Goal: Register for event/course

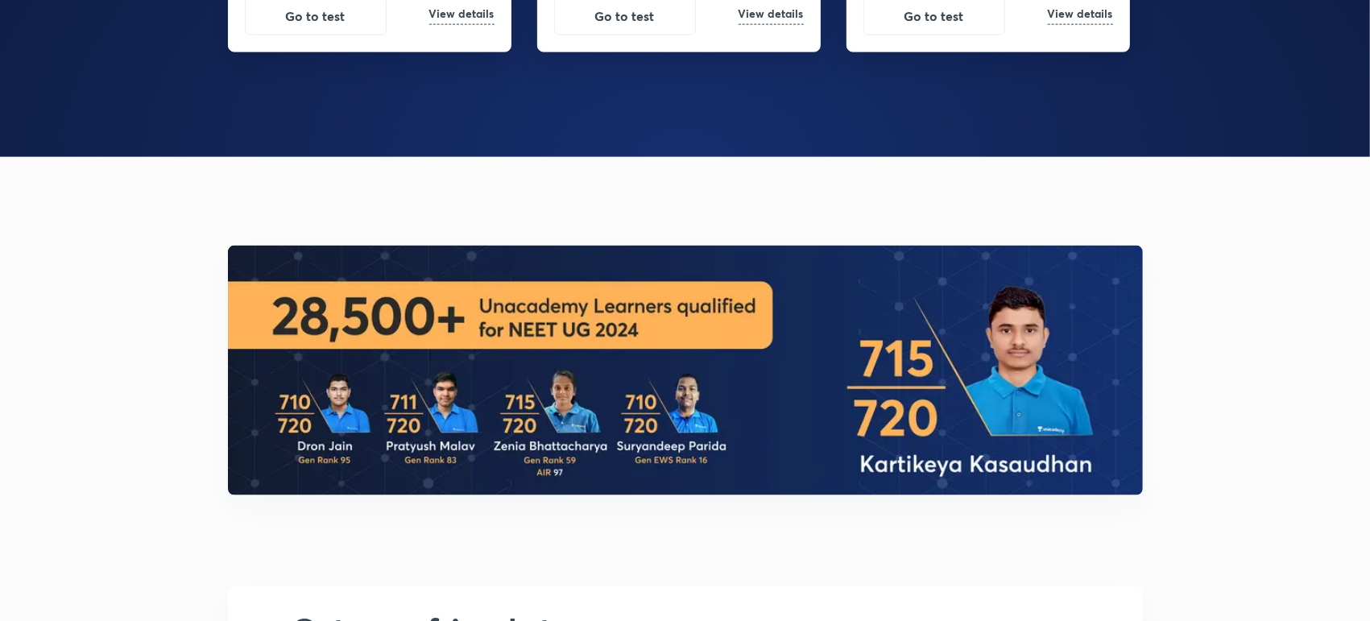
scroll to position [1731, 0]
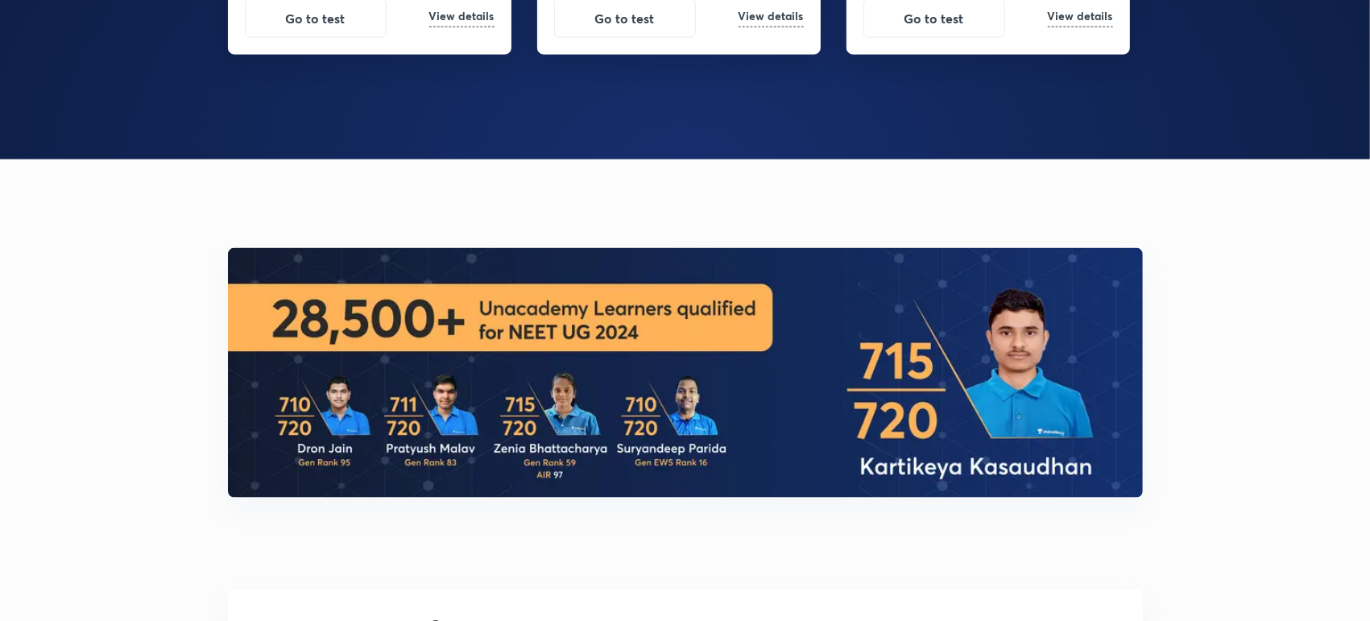
click at [891, 214] on div "All India Mock Tests: Be Exam Ready for NEET UG 2025 Take it - Online only 6th …" at bounding box center [685, 598] width 1370 height 4659
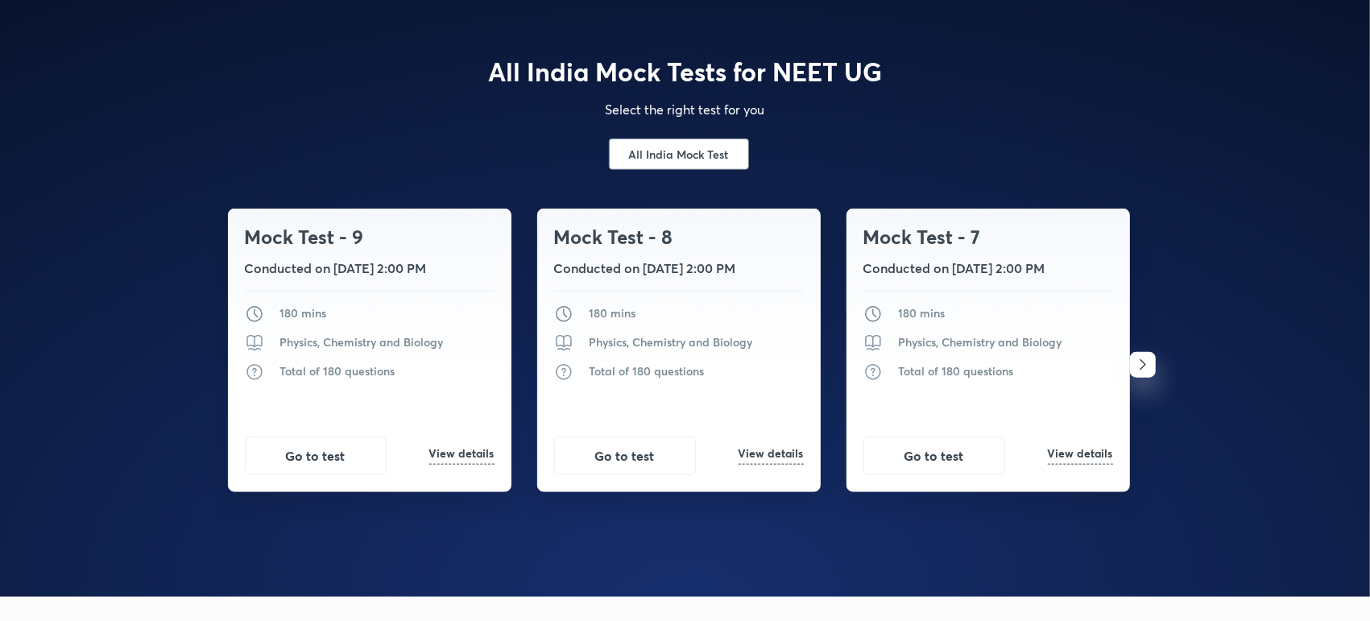
scroll to position [1285, 0]
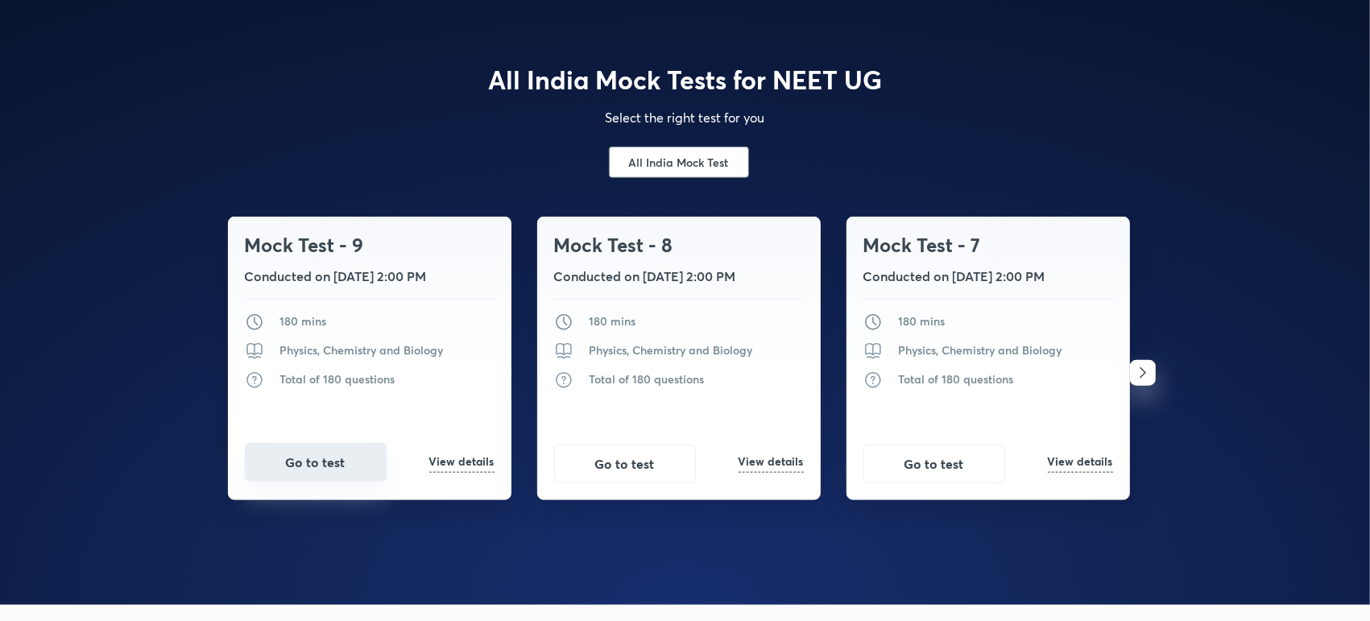
click at [321, 462] on button "Go to test" at bounding box center [316, 462] width 142 height 39
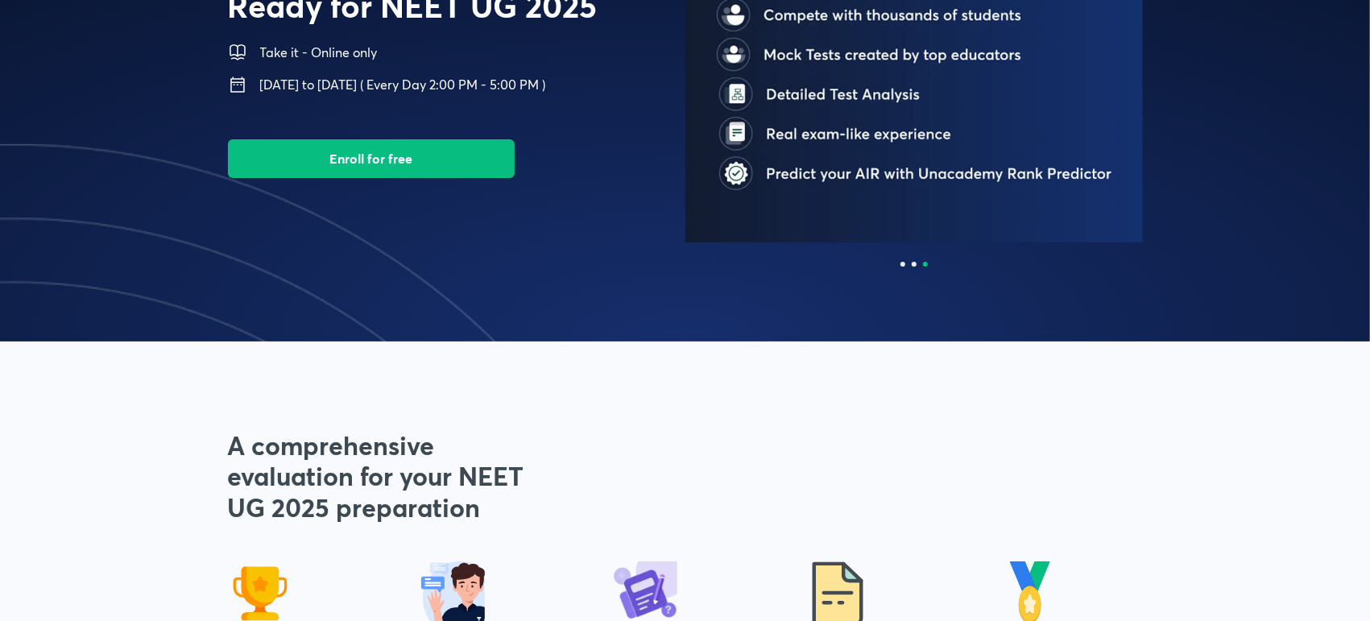
scroll to position [0, 0]
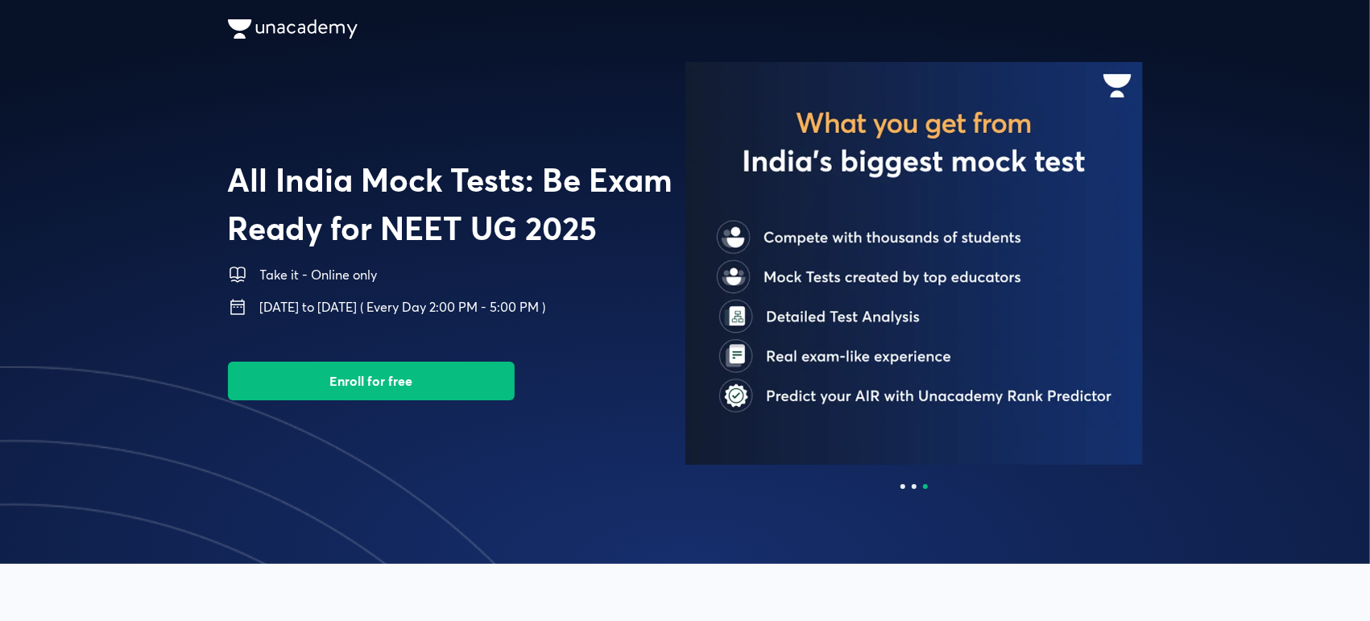
click at [905, 490] on span at bounding box center [685, 282] width 1370 height 564
click at [905, 486] on div at bounding box center [902, 486] width 5 height 5
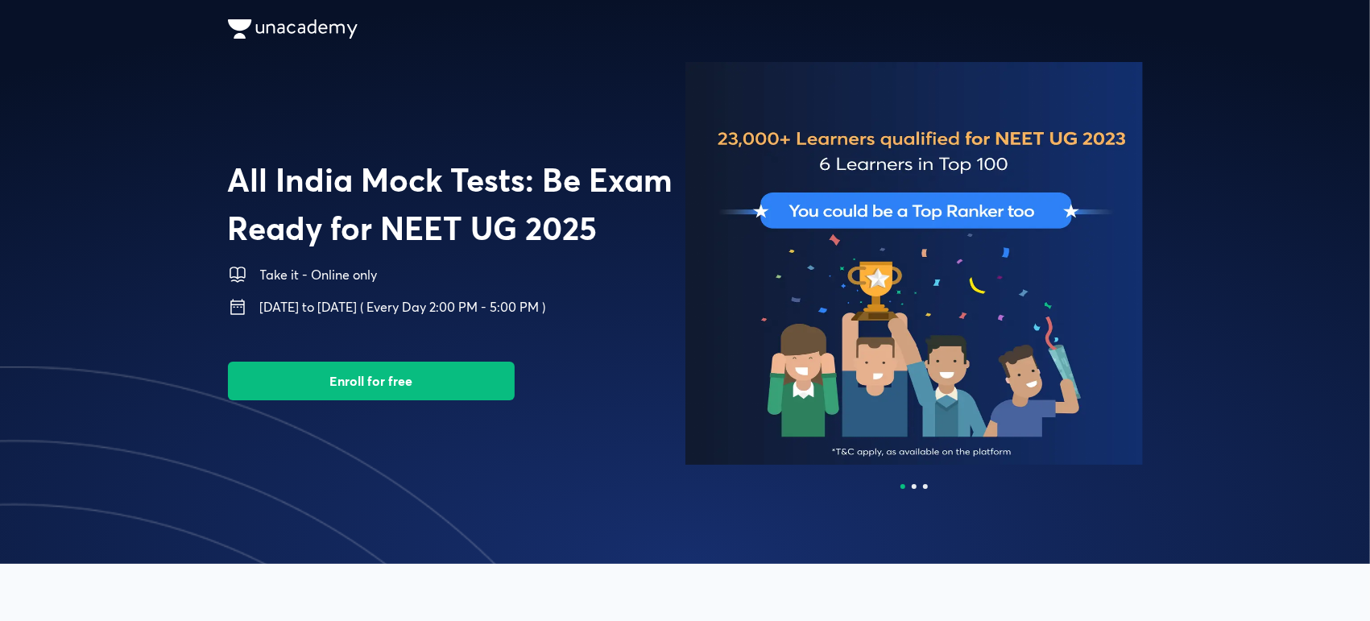
click at [908, 486] on div at bounding box center [913, 486] width 457 height 5
click at [913, 486] on div at bounding box center [914, 486] width 5 height 5
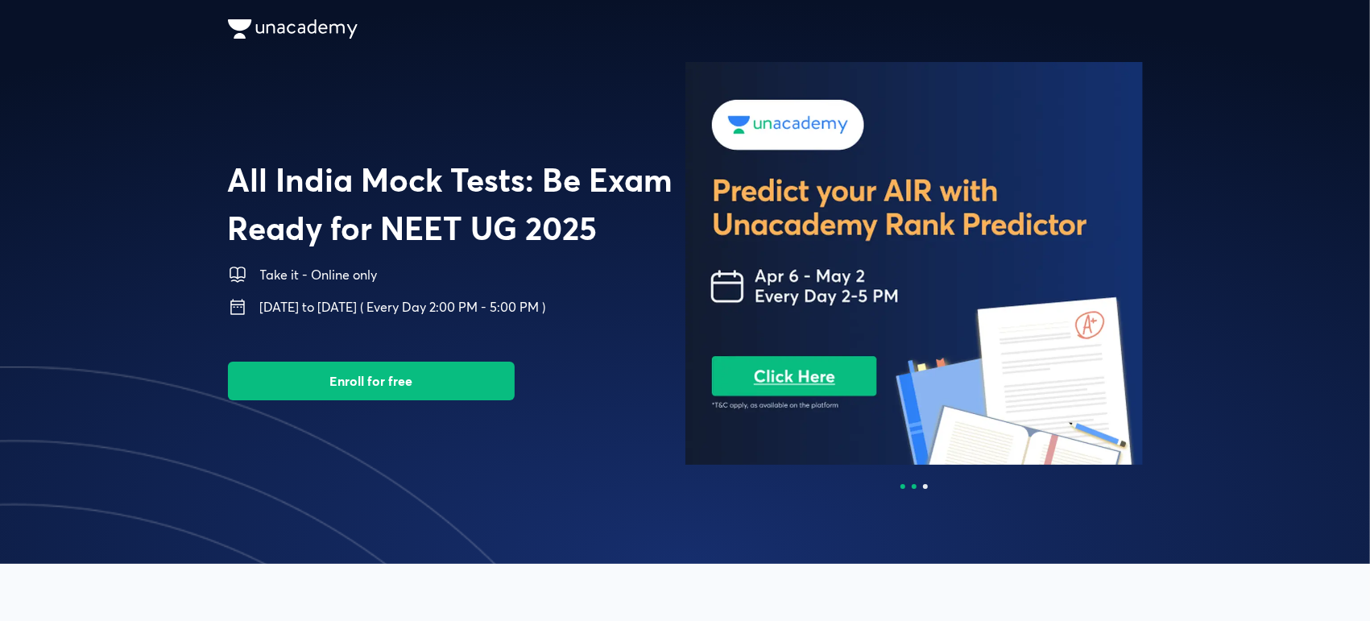
click at [901, 484] on div at bounding box center [902, 486] width 5 height 5
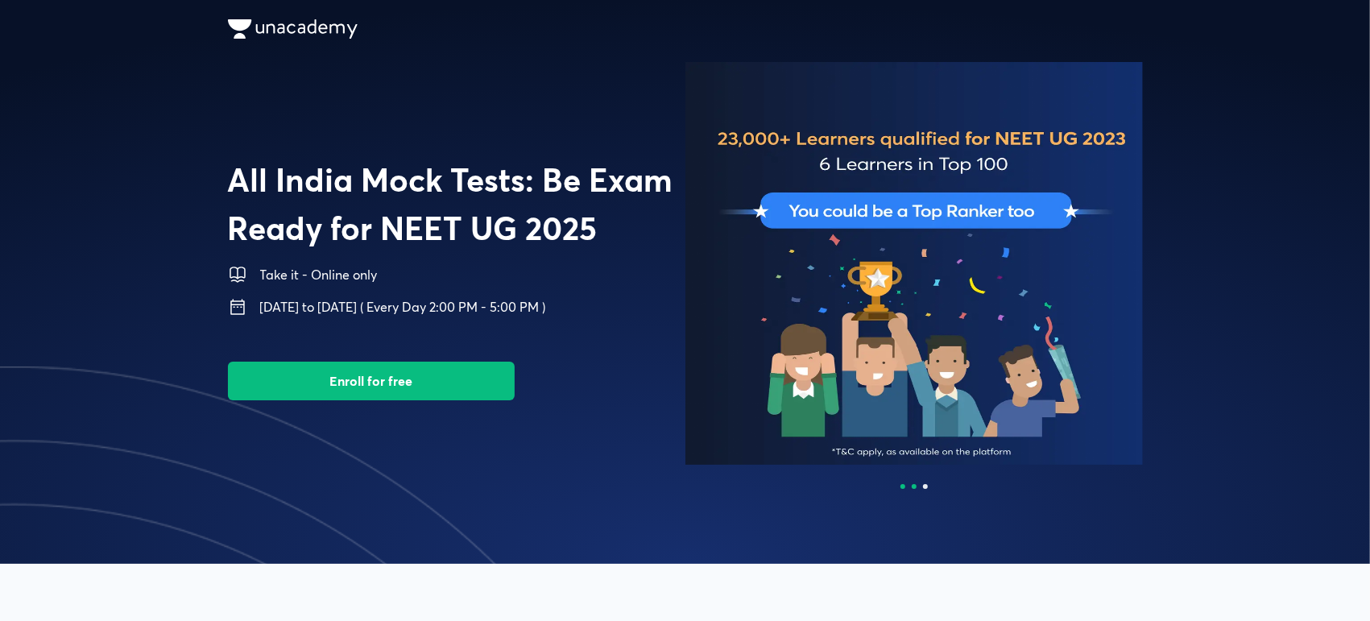
click at [915, 484] on div at bounding box center [914, 486] width 5 height 5
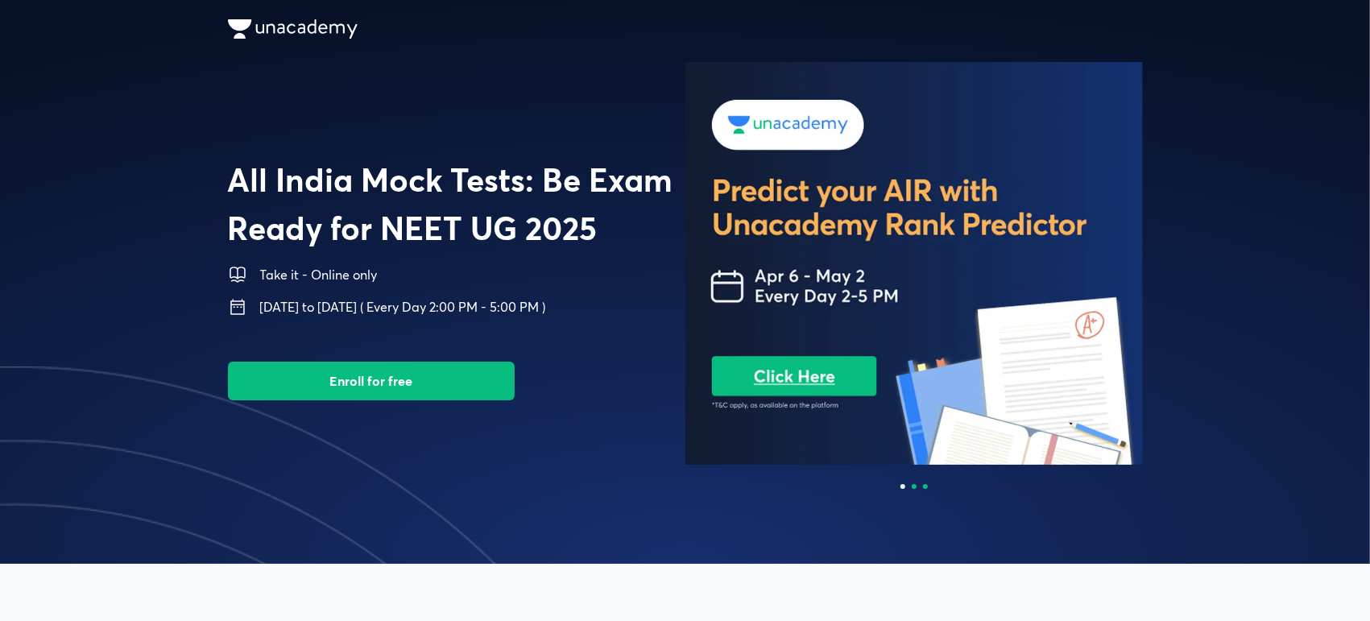
click at [925, 487] on div at bounding box center [925, 486] width 5 height 5
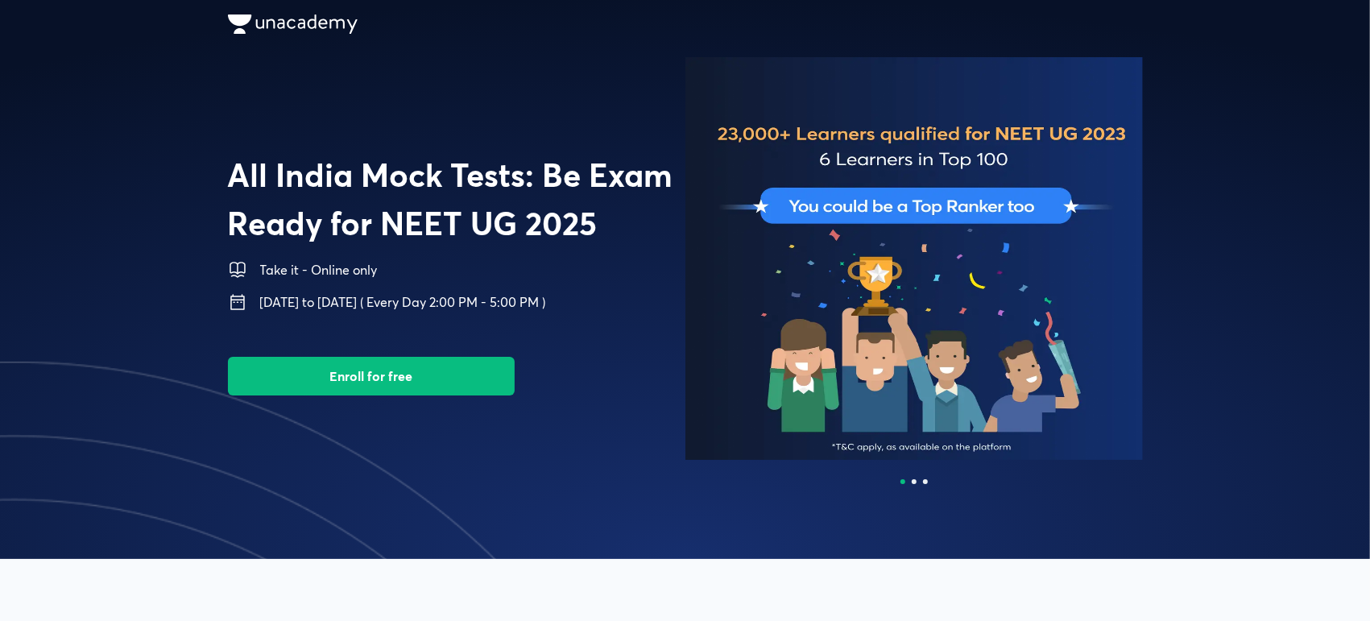
scroll to position [8, 0]
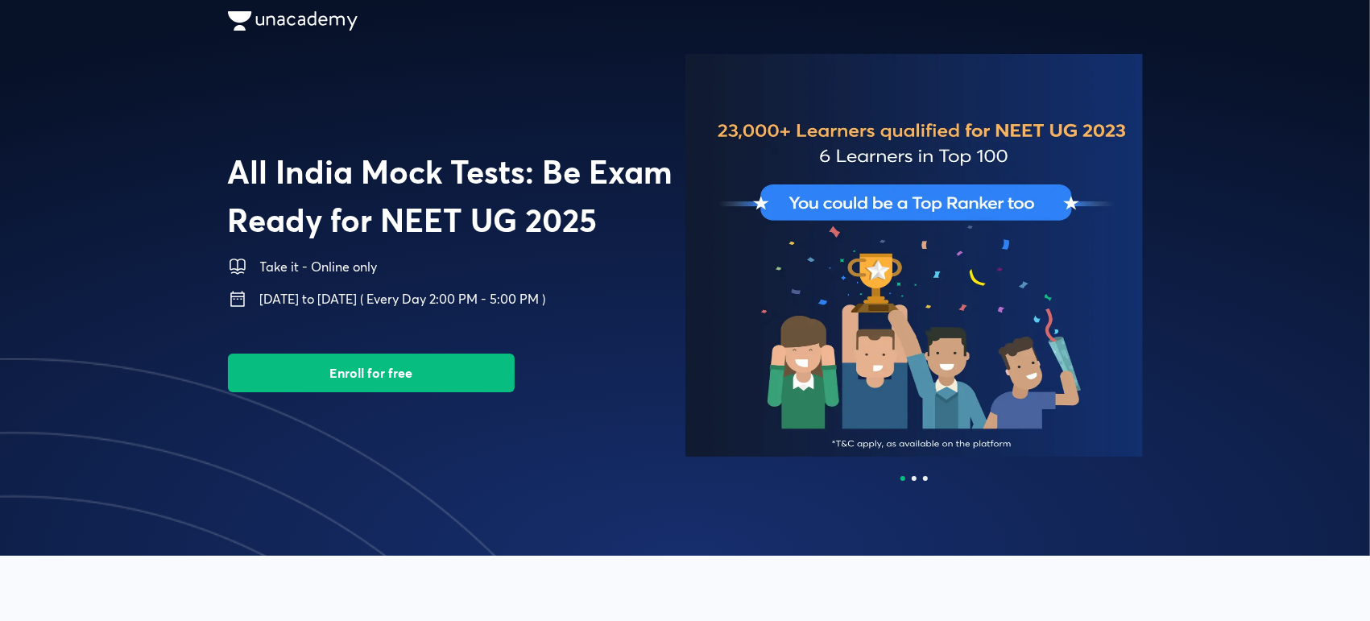
click at [910, 477] on div at bounding box center [913, 478] width 457 height 5
click at [914, 479] on div at bounding box center [914, 478] width 5 height 5
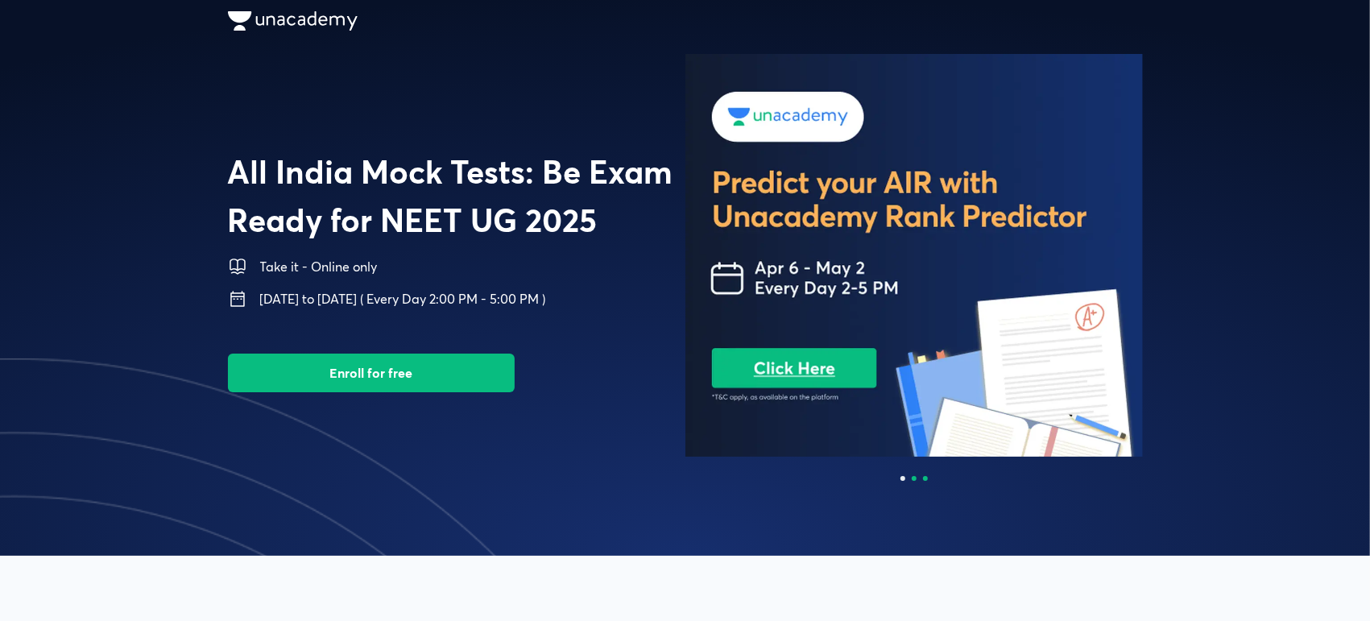
click at [925, 476] on div at bounding box center [925, 478] width 5 height 5
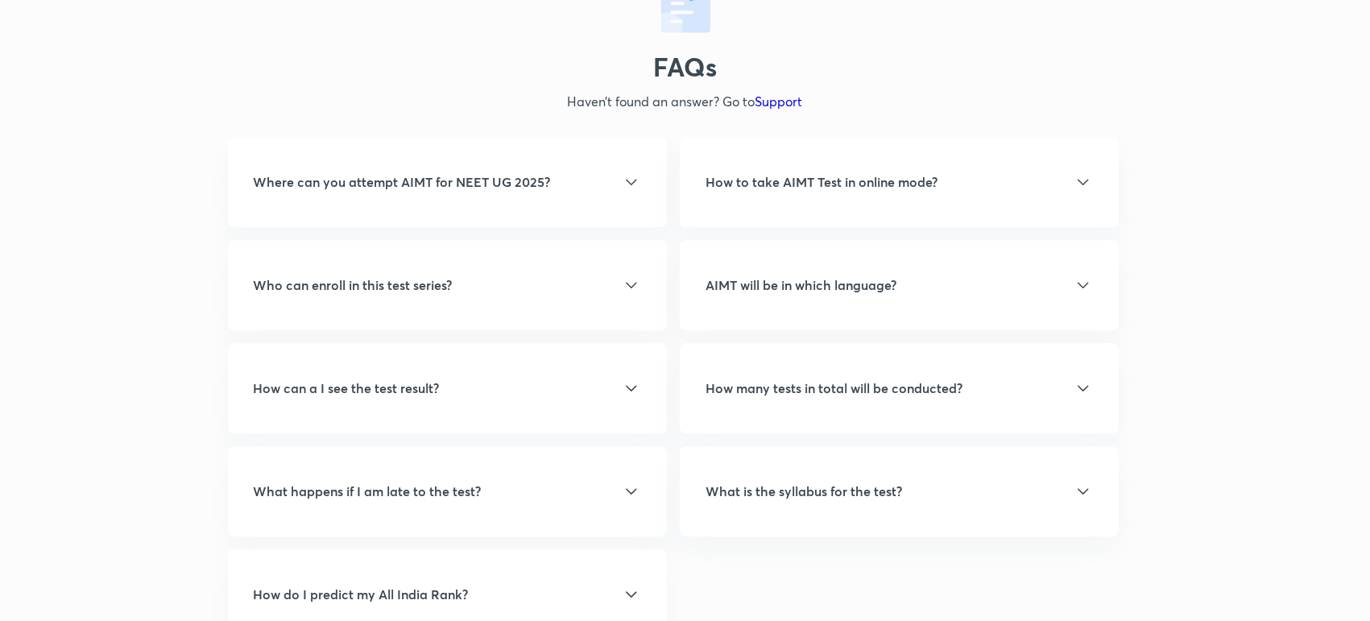
scroll to position [2833, 0]
click at [557, 188] on div "Where can you attempt AIMT for NEET UG 2025?" at bounding box center [447, 184] width 387 height 19
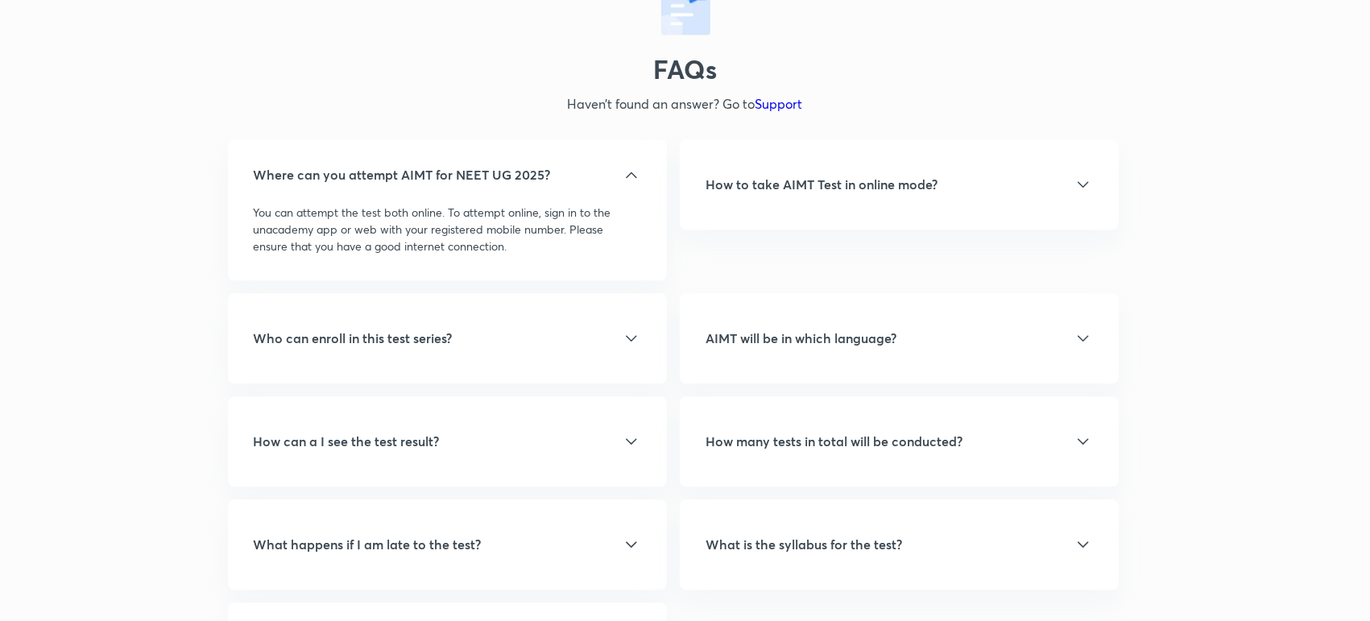
click at [511, 173] on h5 "Where can you attempt AIMT for NEET UG 2025?" at bounding box center [402, 174] width 297 height 19
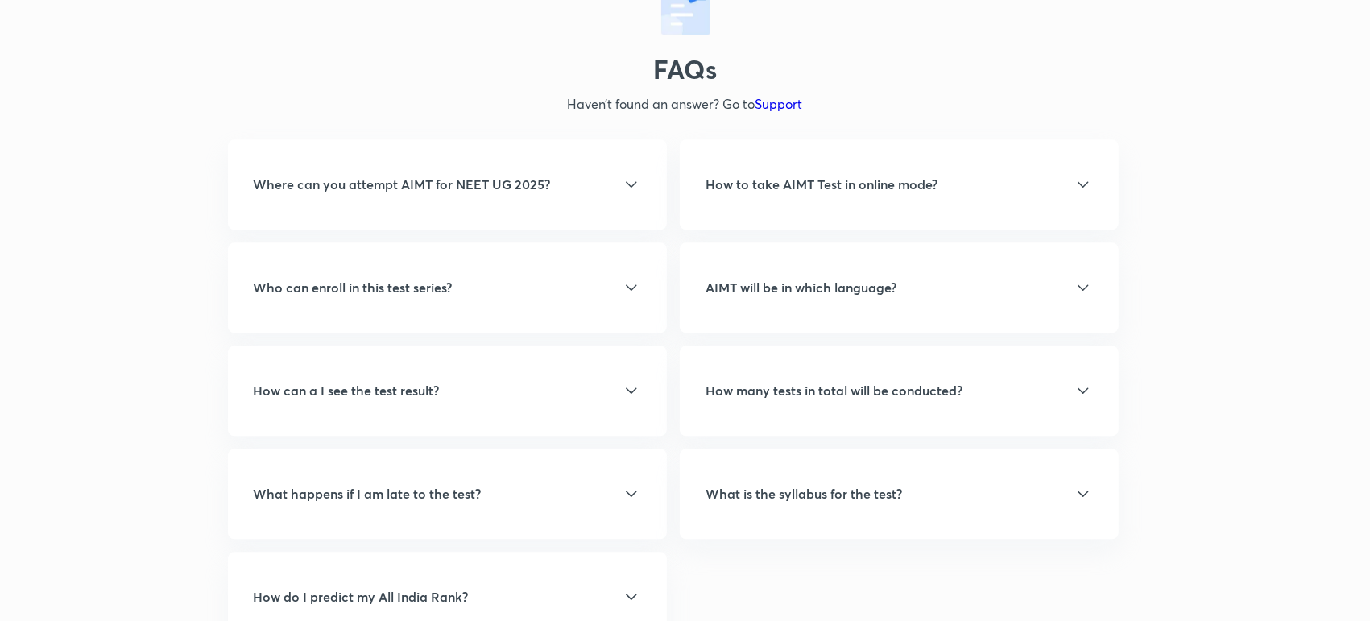
click at [842, 187] on h5 "How to take AIMT Test in online mode?" at bounding box center [822, 184] width 232 height 19
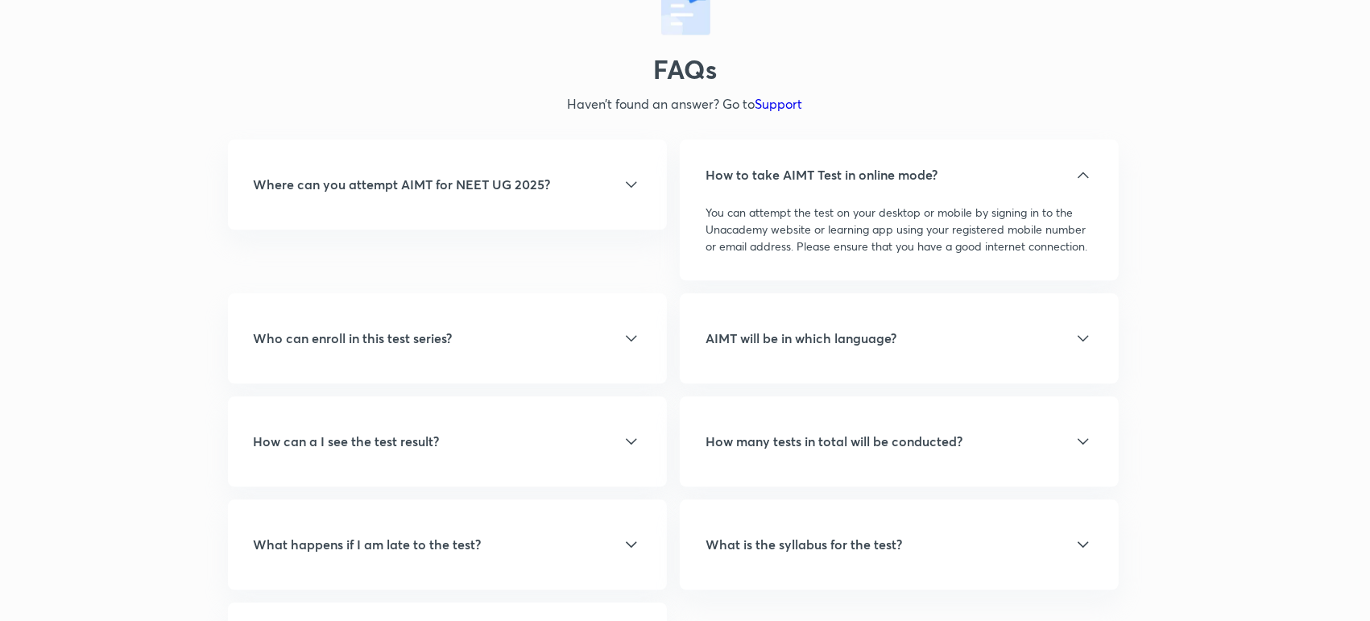
click at [892, 165] on h5 "How to take AIMT Test in online mode?" at bounding box center [822, 174] width 232 height 19
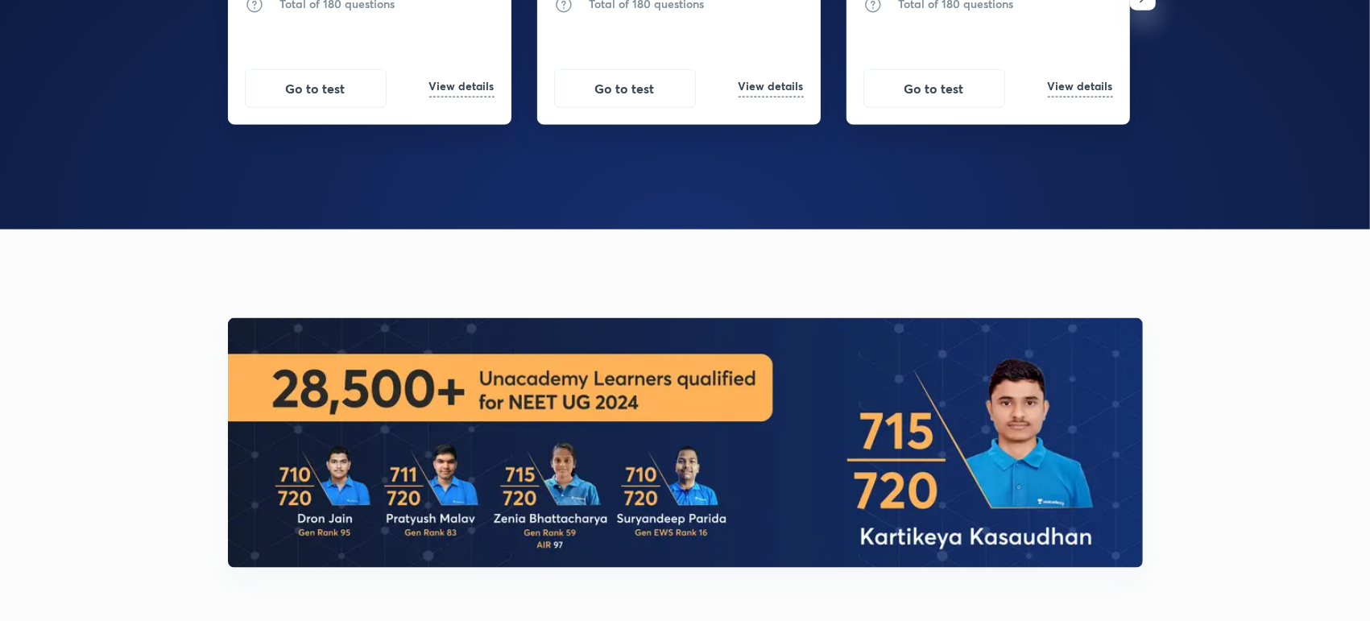
scroll to position [1588, 0]
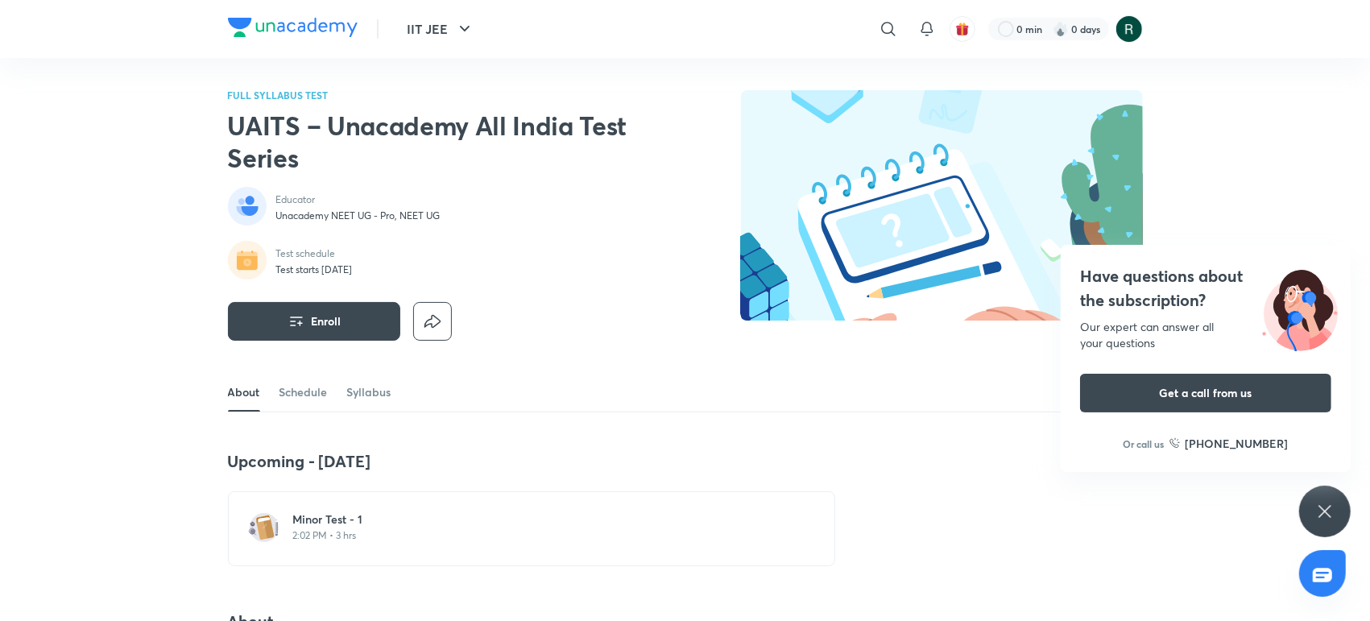
click at [354, 540] on p "2:02 PM • 3 hrs" at bounding box center [541, 535] width 496 height 13
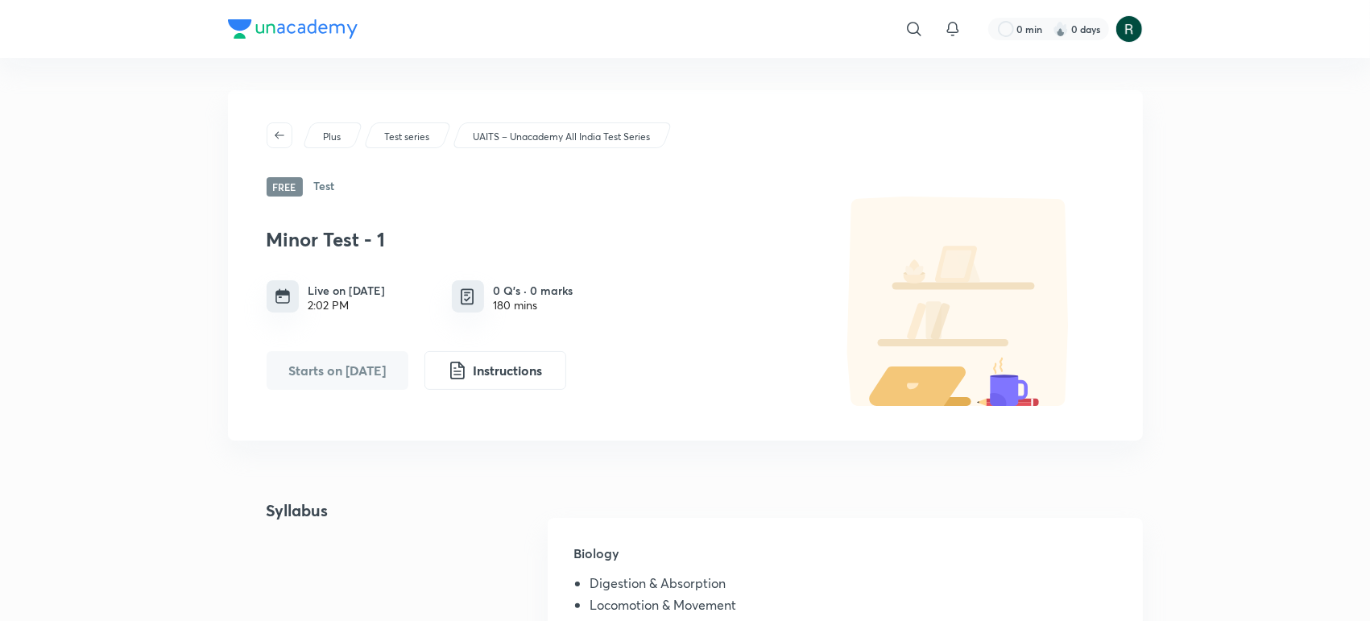
click at [573, 138] on p "UAITS – Unacademy All India Test Series" at bounding box center [561, 137] width 177 height 14
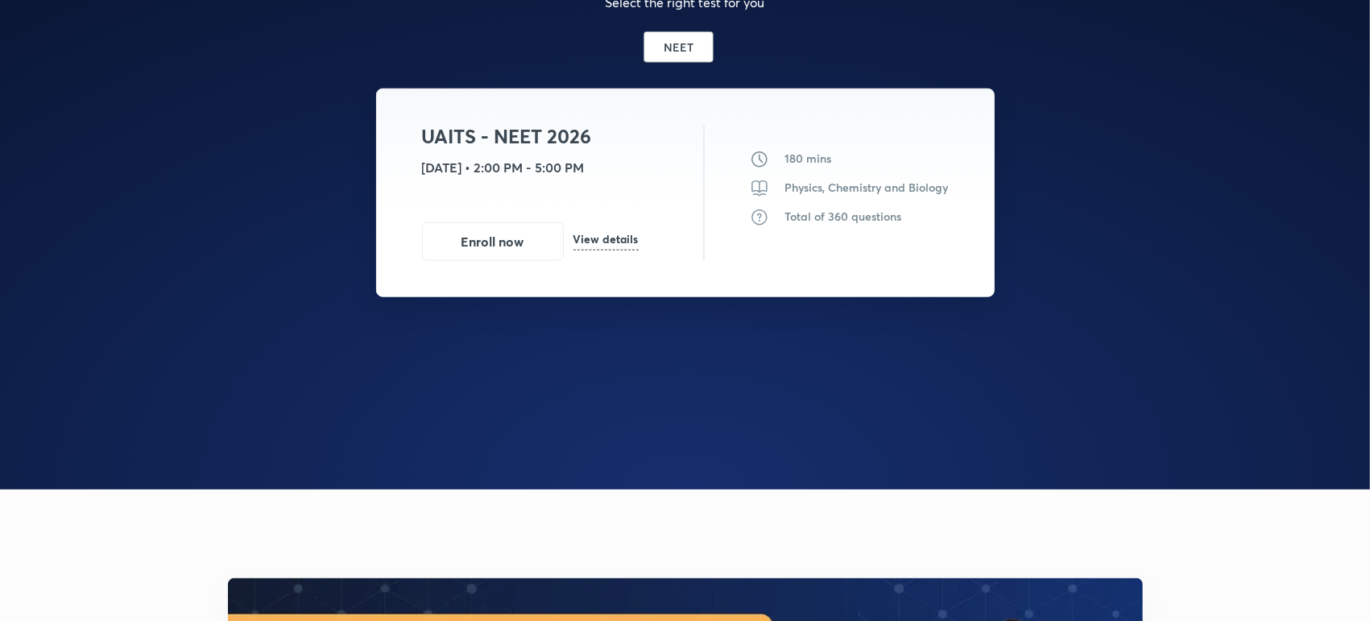
scroll to position [1405, 0]
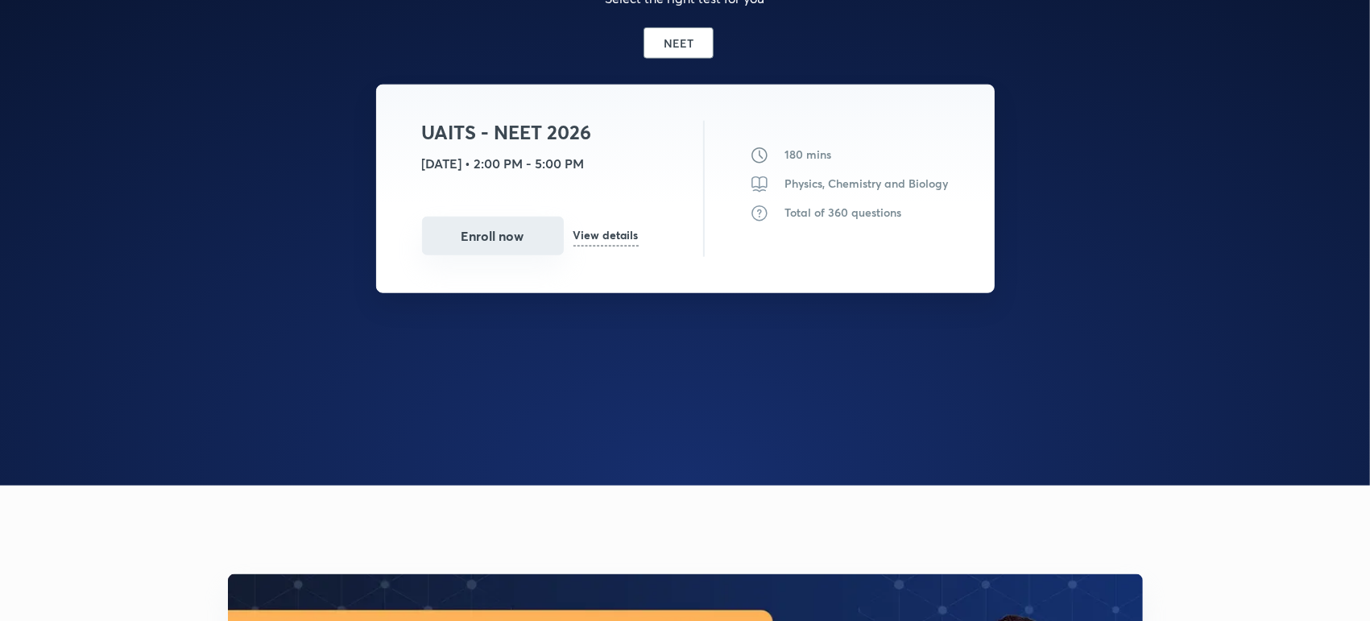
click at [511, 250] on button "Enroll now" at bounding box center [493, 236] width 142 height 39
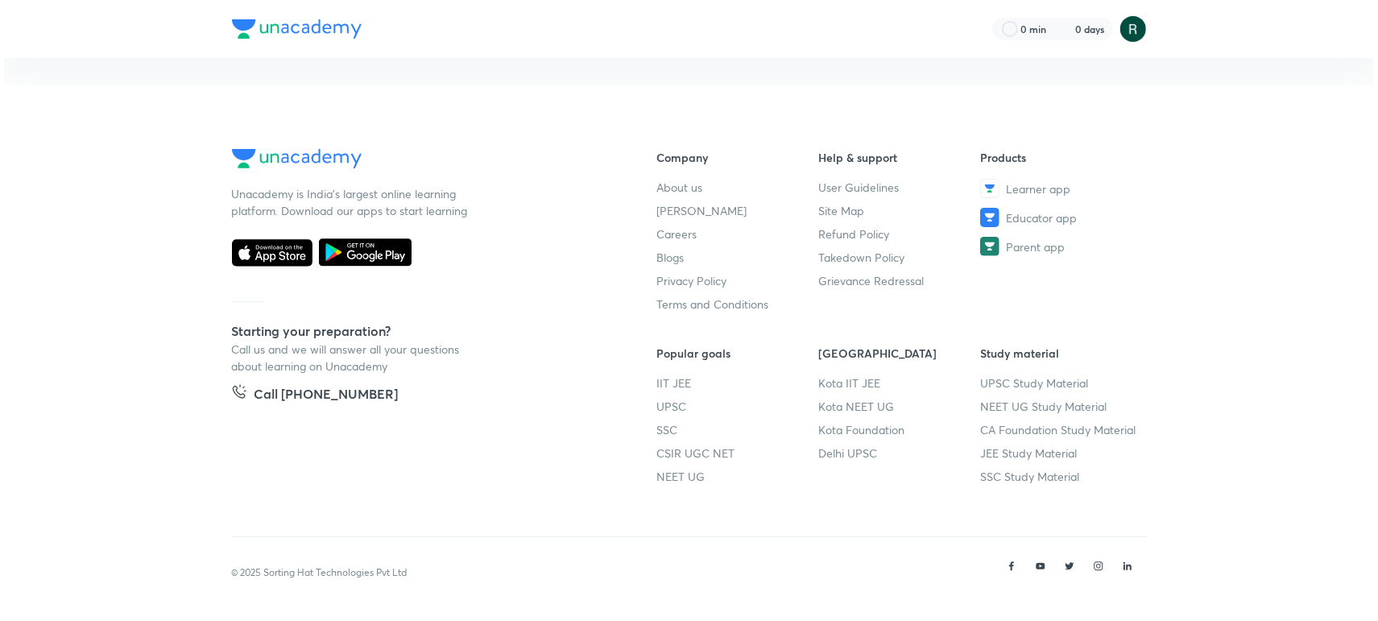
scroll to position [0, 0]
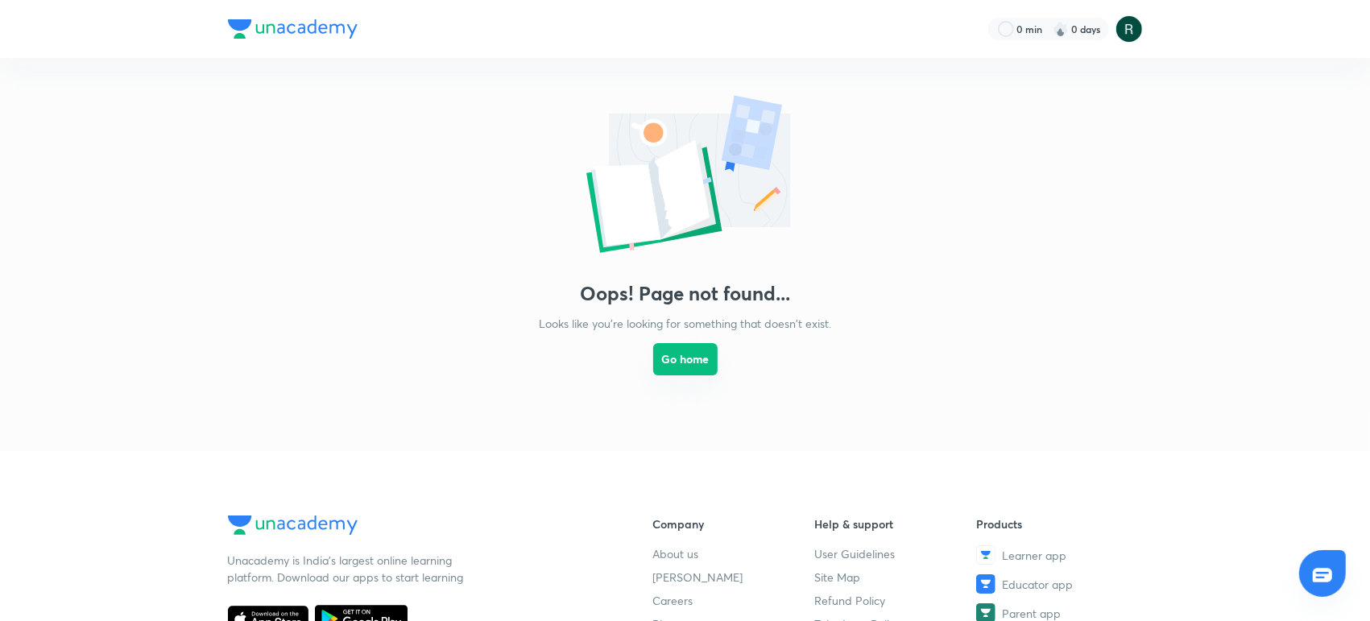
click at [697, 364] on button "Go home" at bounding box center [685, 359] width 64 height 32
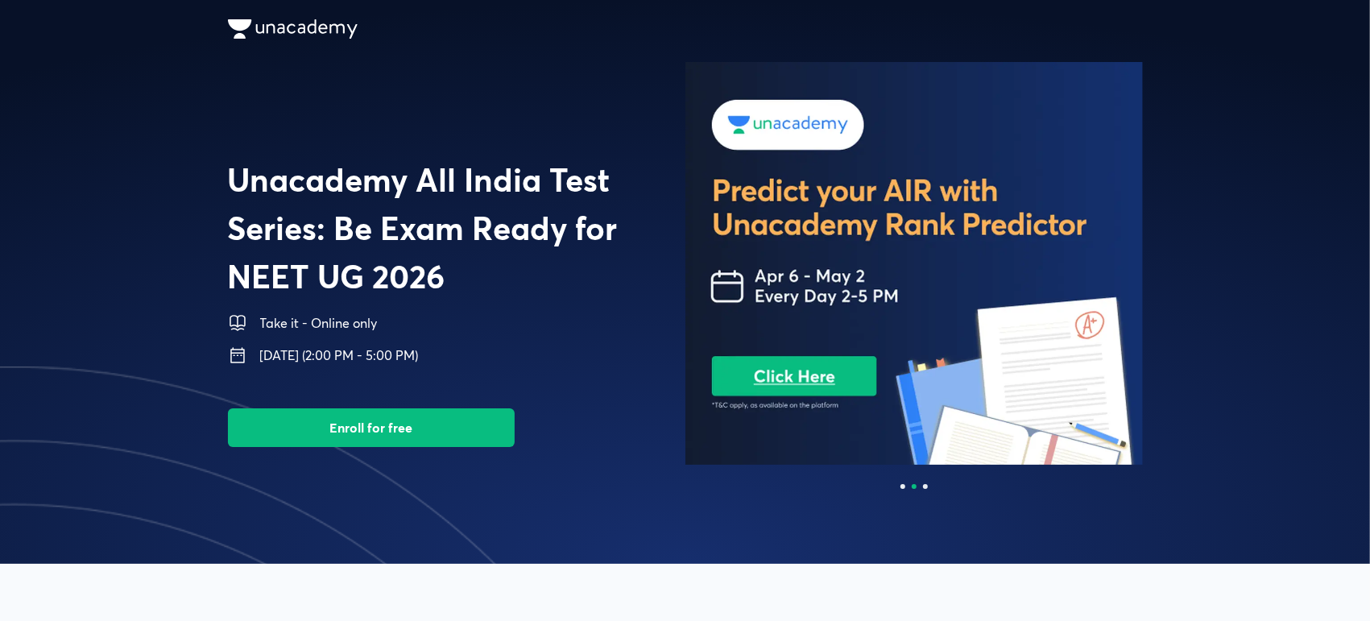
click at [445, 422] on button "Enroll for free" at bounding box center [371, 427] width 287 height 39
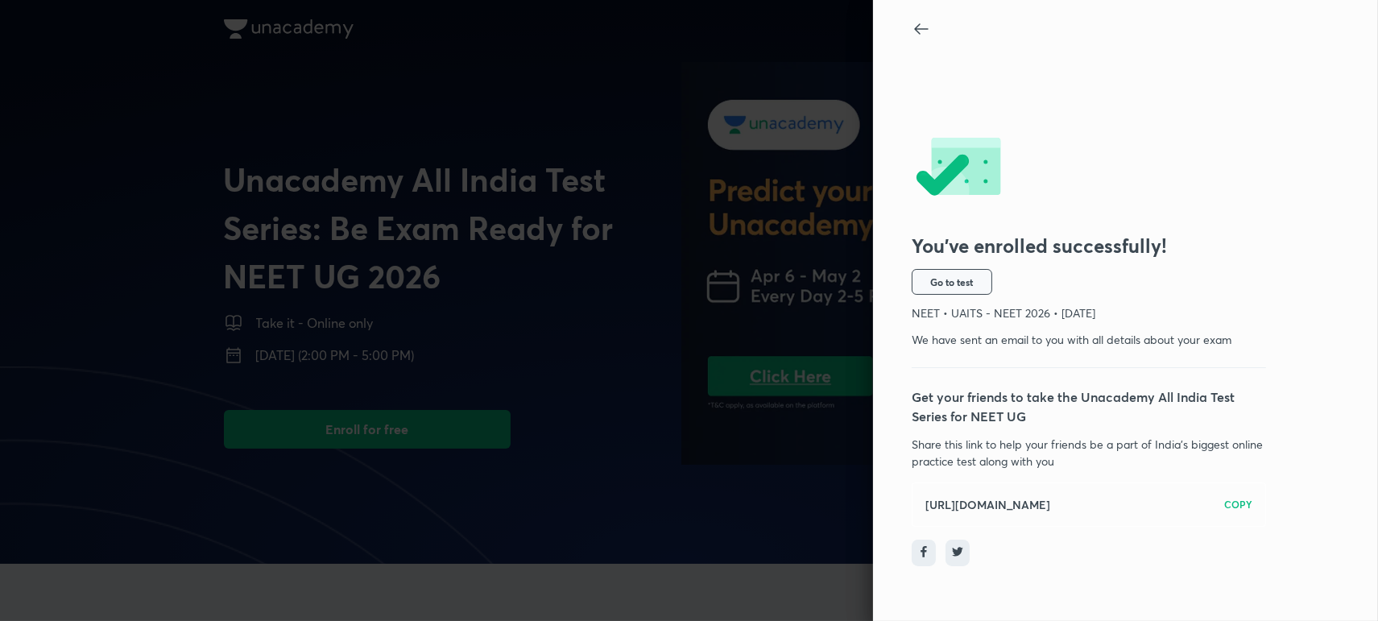
click at [963, 287] on span "Go to test" at bounding box center [952, 281] width 43 height 13
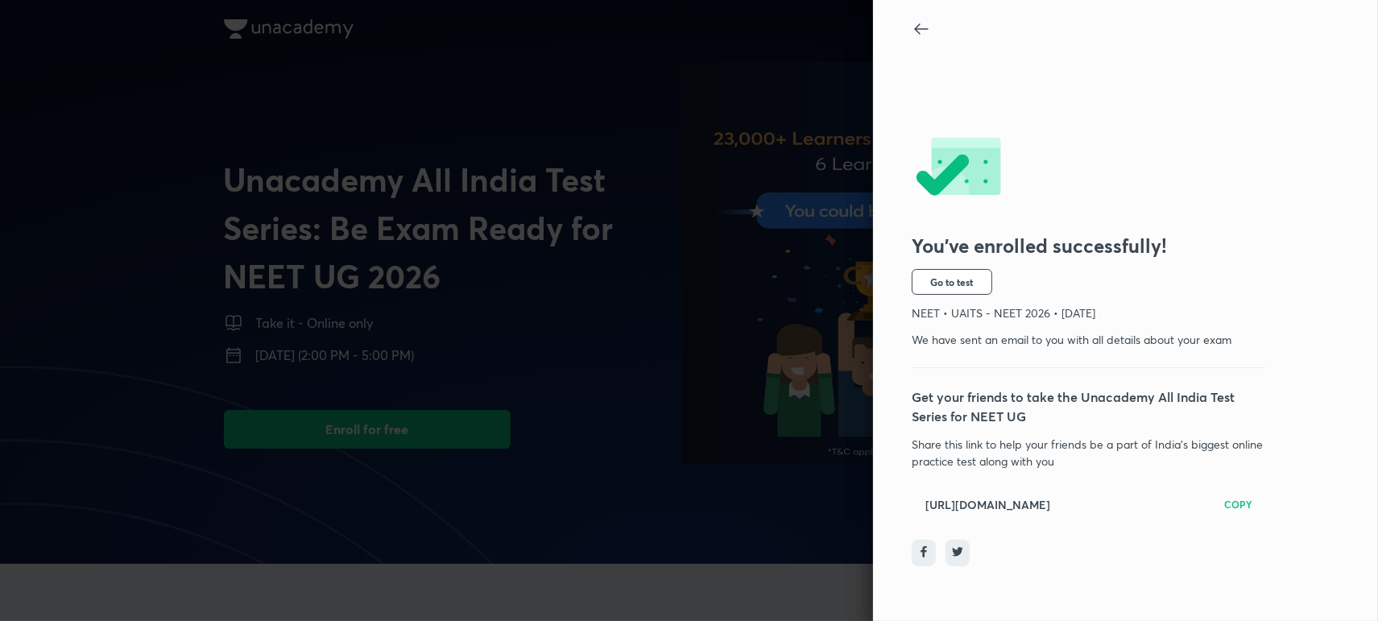
click at [693, 185] on div at bounding box center [689, 310] width 1378 height 621
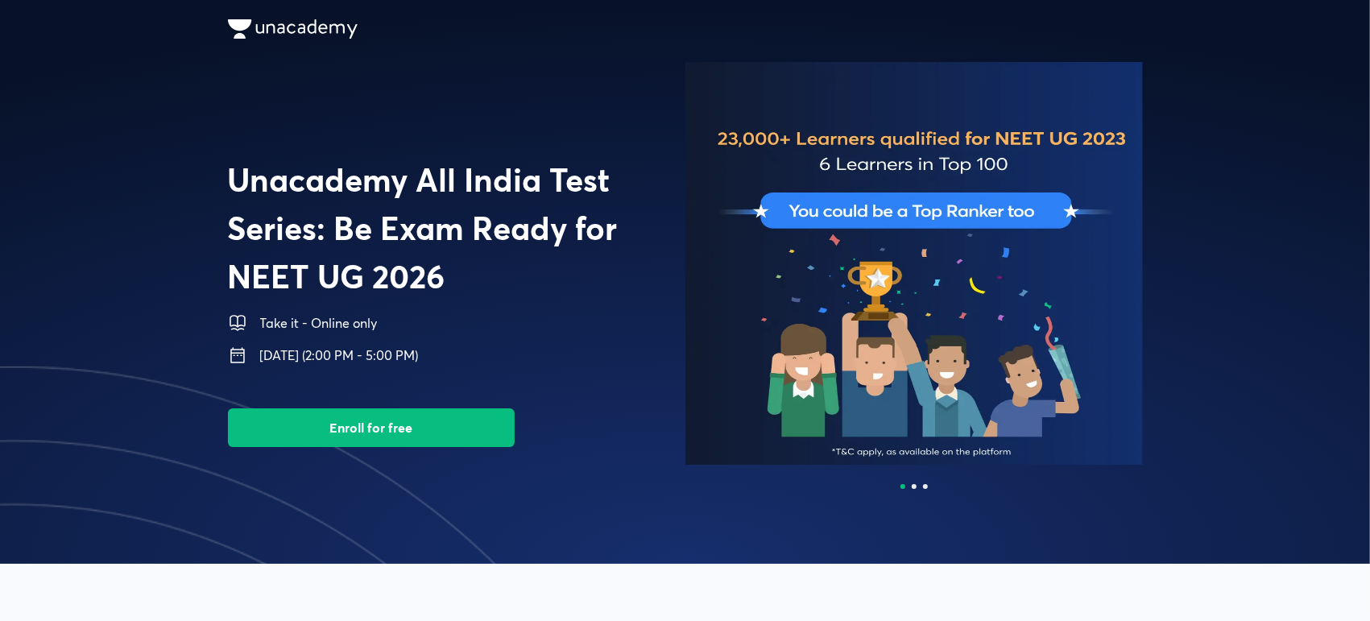
click at [437, 430] on button "Enroll for free" at bounding box center [371, 427] width 287 height 39
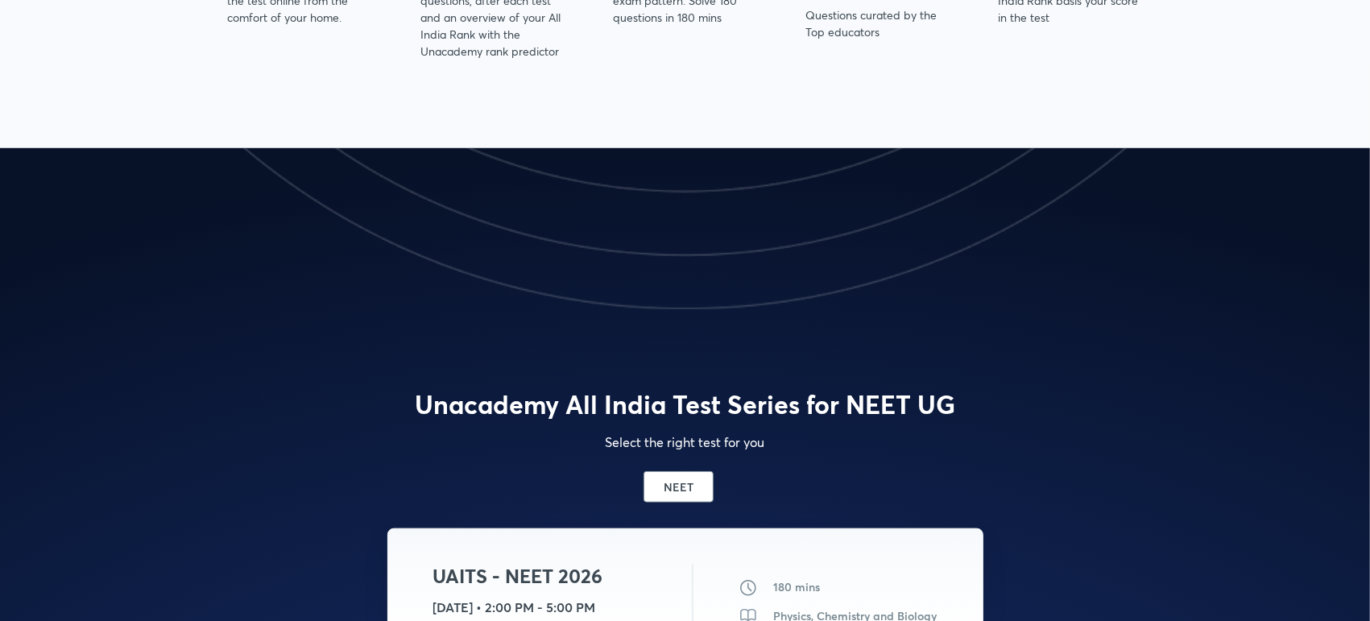
scroll to position [793, 0]
